Goal: Book appointment/travel/reservation

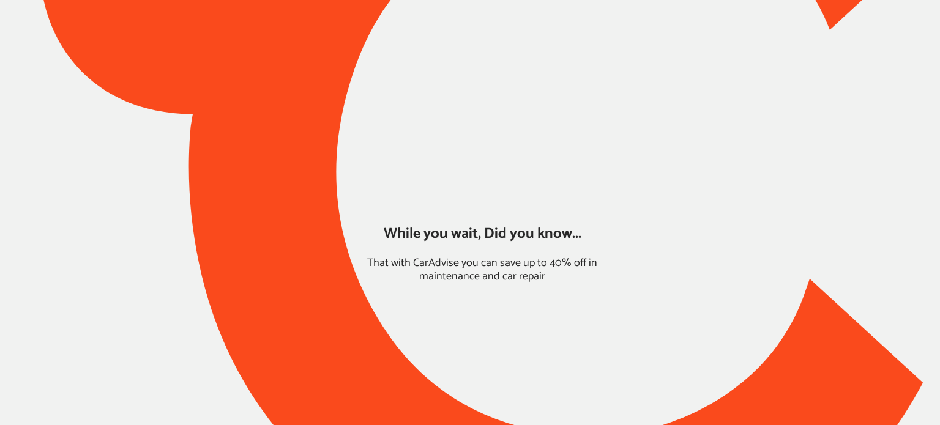
type input "*****"
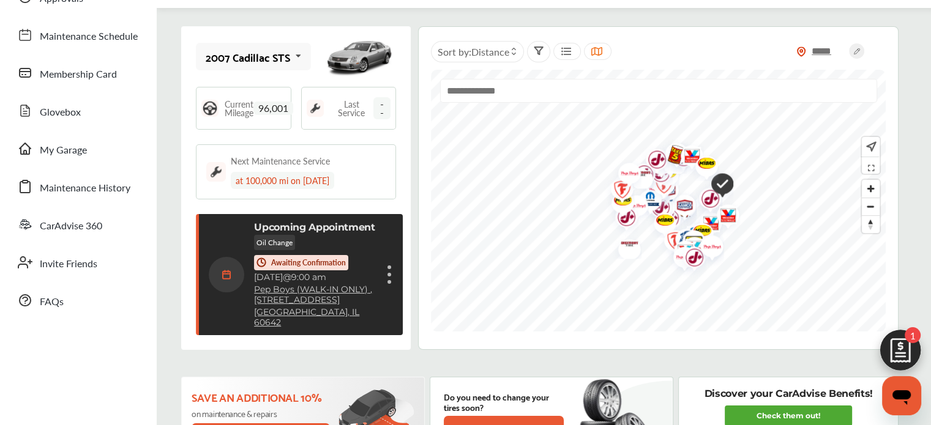
scroll to position [104, 0]
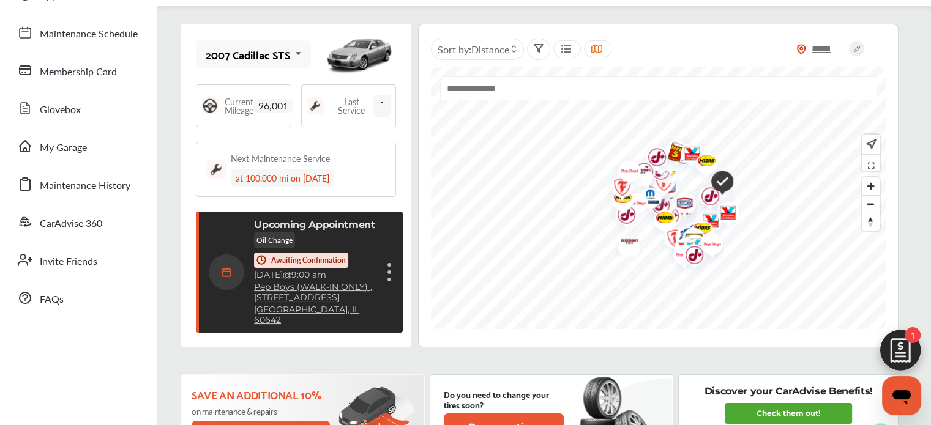
click at [892, 356] on img at bounding box center [900, 353] width 59 height 59
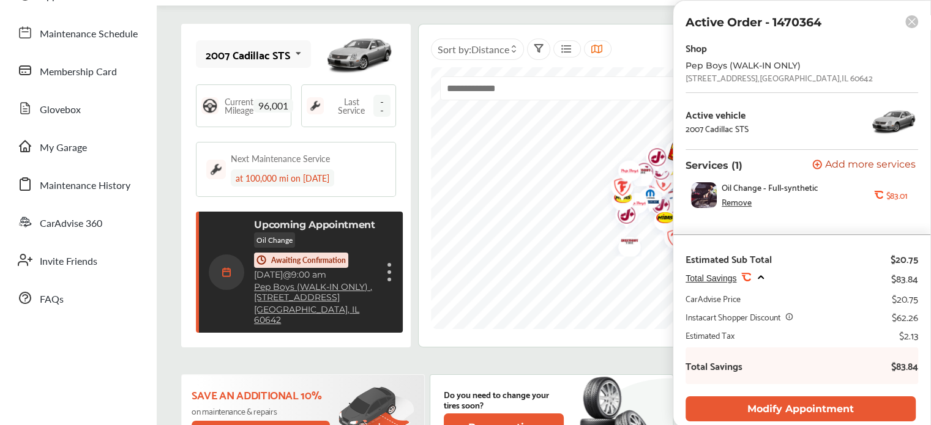
scroll to position [0, 0]
click at [756, 403] on button "Modify Appointment" at bounding box center [801, 409] width 230 height 25
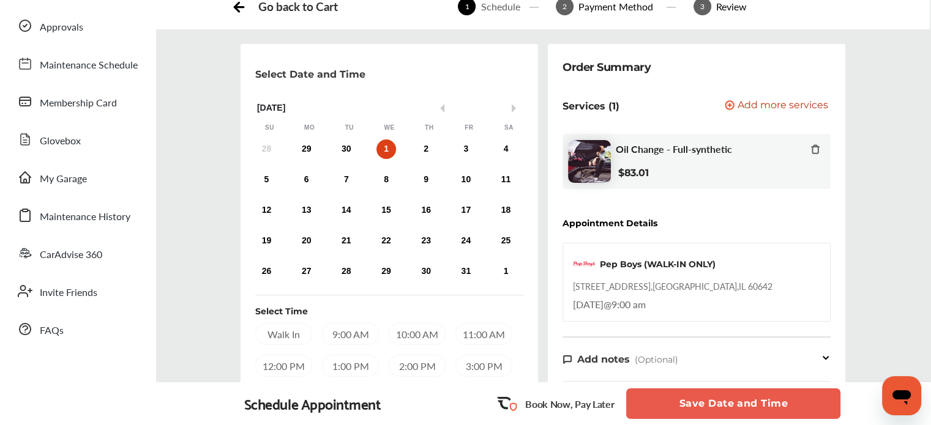
scroll to position [84, 0]
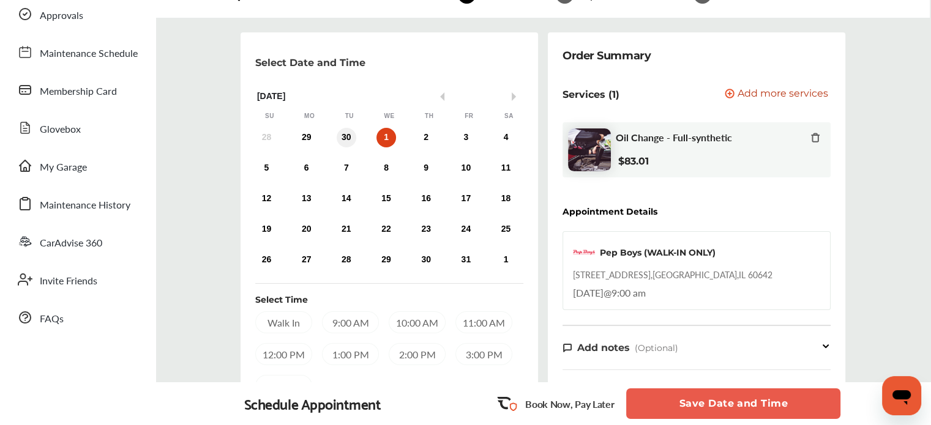
click at [337, 137] on div "30" at bounding box center [347, 138] width 20 height 20
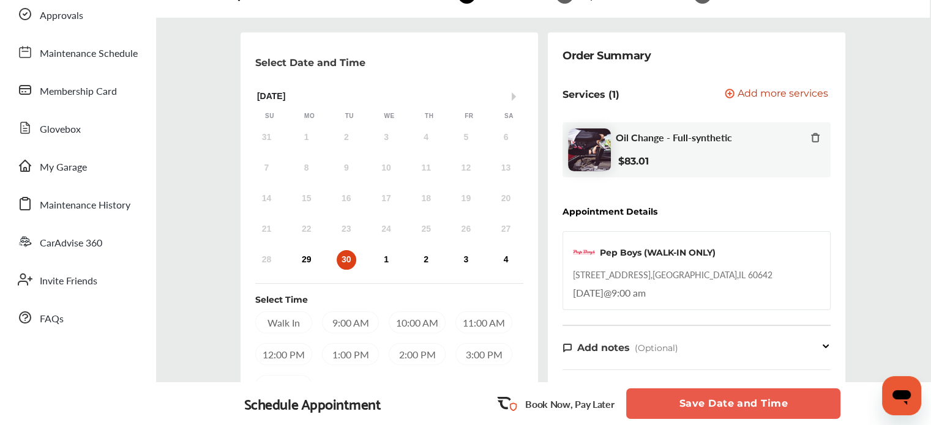
click at [297, 326] on div "Walk In" at bounding box center [283, 323] width 57 height 22
click at [744, 399] on button "Save Date and Time" at bounding box center [733, 404] width 214 height 31
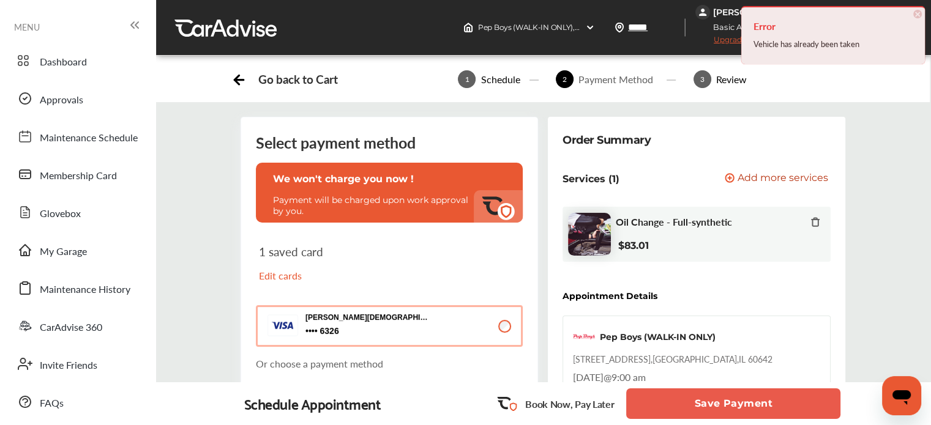
click at [692, 410] on button "Save Payment" at bounding box center [733, 404] width 214 height 31
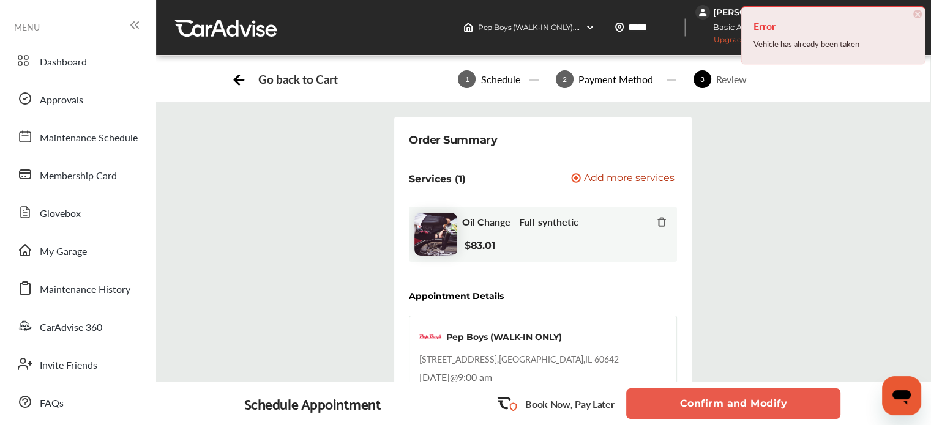
drag, startPoint x: 692, startPoint y: 410, endPoint x: 685, endPoint y: 407, distance: 7.7
click at [685, 407] on button "Confirm and Modify" at bounding box center [733, 404] width 214 height 31
